Goal: Go to known website

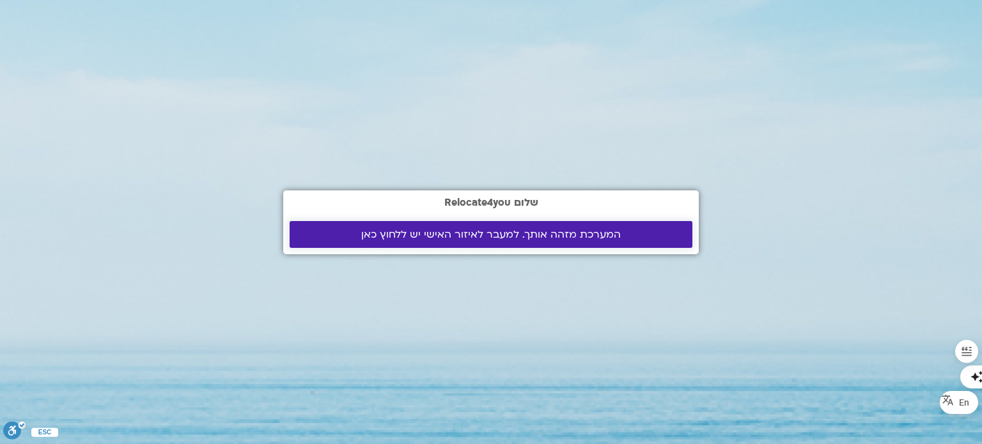
click at [392, 232] on span "המערכת מזהה אותך. למעבר לאיזור האישי יש ללחוץ כאן" at bounding box center [491, 235] width 260 height 12
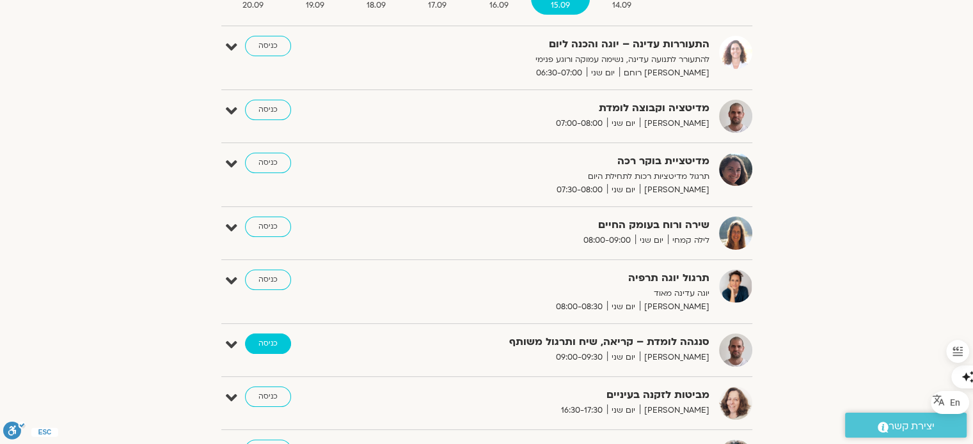
click at [272, 346] on link "כניסה" at bounding box center [268, 344] width 46 height 20
